Goal: Information Seeking & Learning: Understand process/instructions

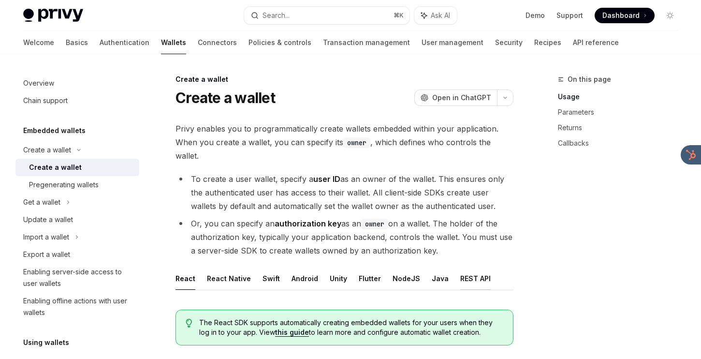
click at [472, 269] on button "REST API" at bounding box center [475, 278] width 30 height 23
type textarea "*"
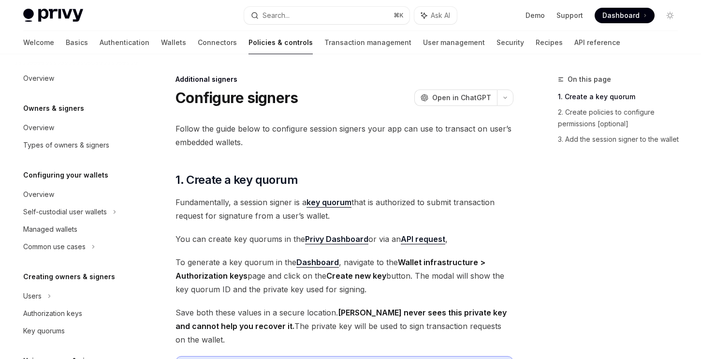
scroll to position [261, 0]
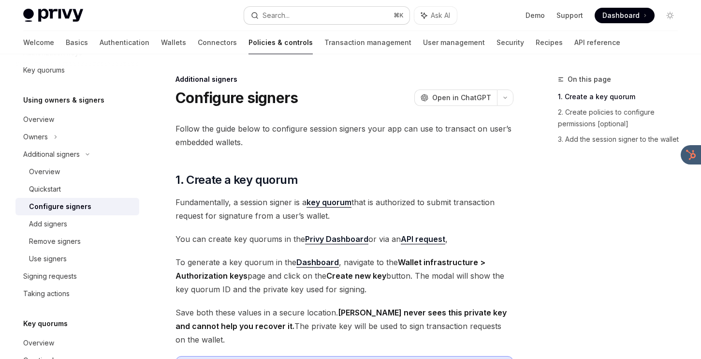
click at [301, 18] on button "Search... ⌘ K" at bounding box center [327, 15] width 166 height 17
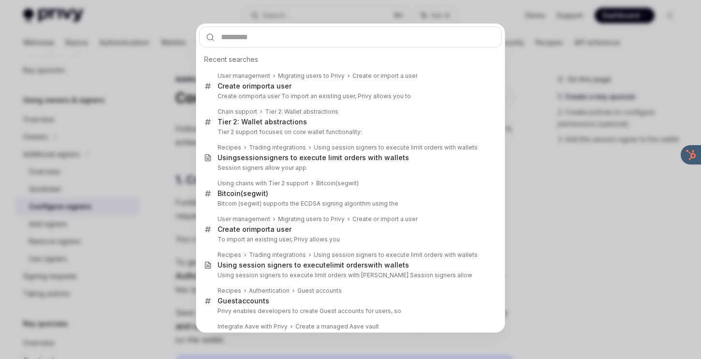
click at [162, 91] on div "Recent searches User management Migrating users to Privy Create or import a use…" at bounding box center [350, 179] width 701 height 359
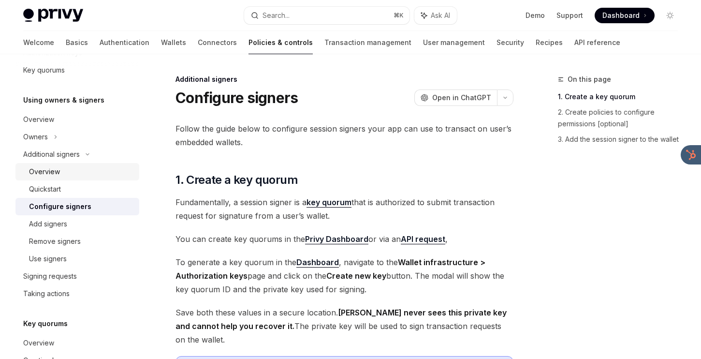
click at [59, 175] on div "Overview" at bounding box center [44, 172] width 31 height 12
type textarea "*"
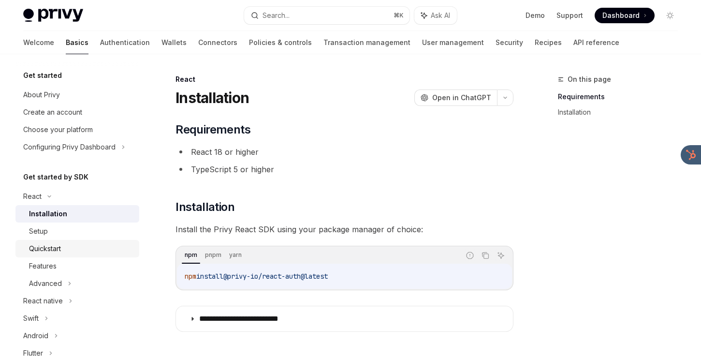
click at [133, 243] on link "Quickstart" at bounding box center [77, 248] width 124 height 17
type textarea "*"
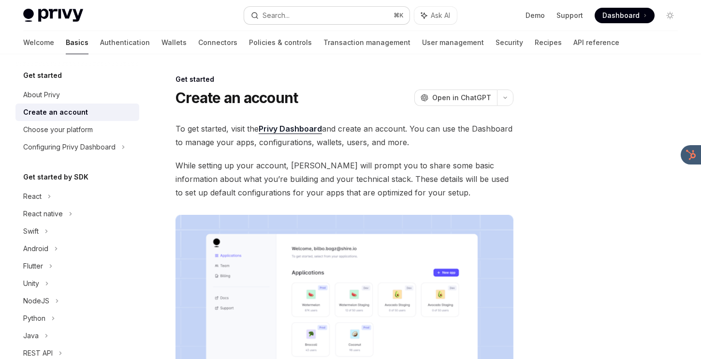
click at [299, 20] on button "Search... ⌘ K" at bounding box center [327, 15] width 166 height 17
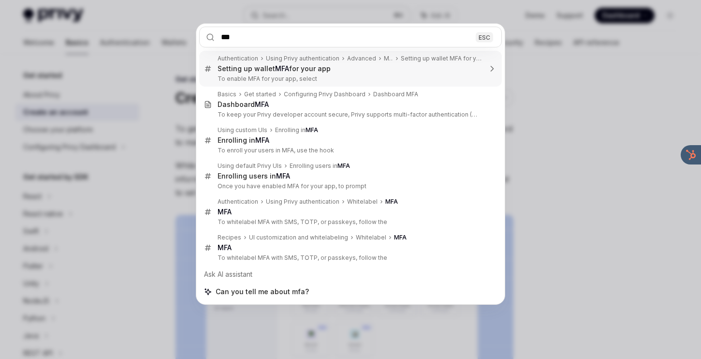
type input "***"
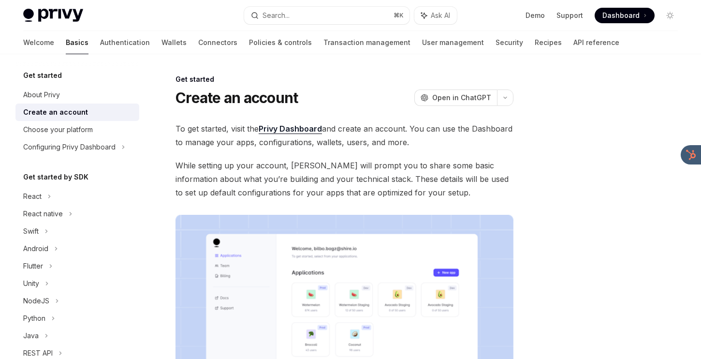
type textarea "*"
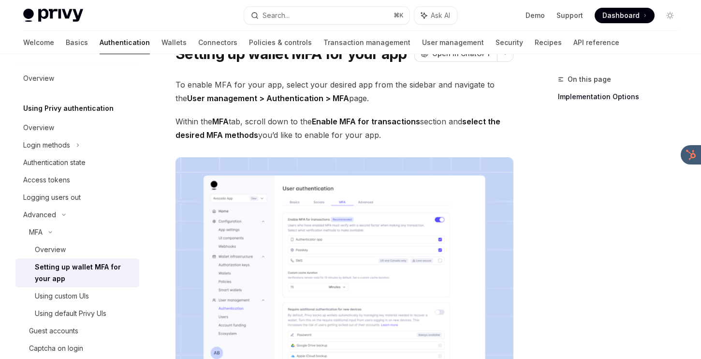
scroll to position [29, 0]
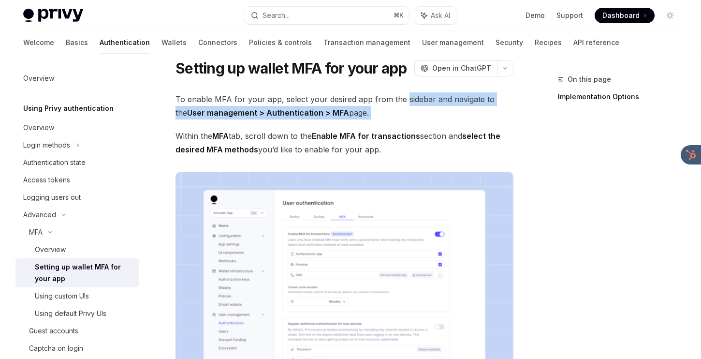
drag, startPoint x: 402, startPoint y: 92, endPoint x: 396, endPoint y: 121, distance: 29.6
drag, startPoint x: 394, startPoint y: 120, endPoint x: 395, endPoint y: 92, distance: 28.1
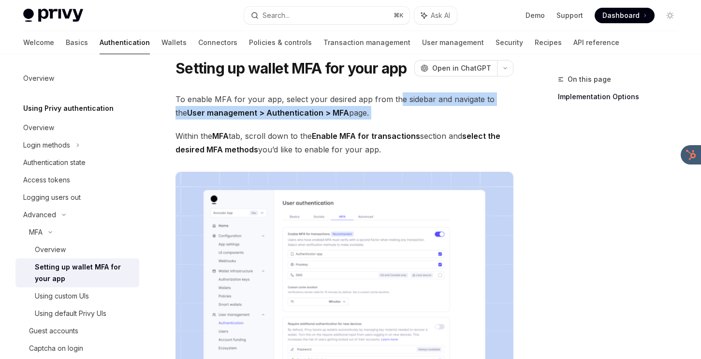
drag, startPoint x: 399, startPoint y: 85, endPoint x: 399, endPoint y: 117, distance: 31.4
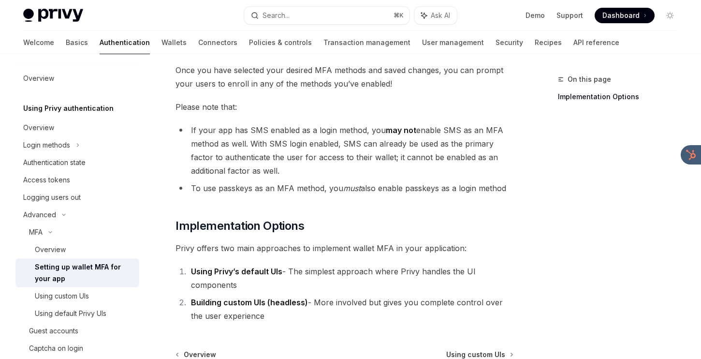
scroll to position [394, 0]
